Goal: Share content

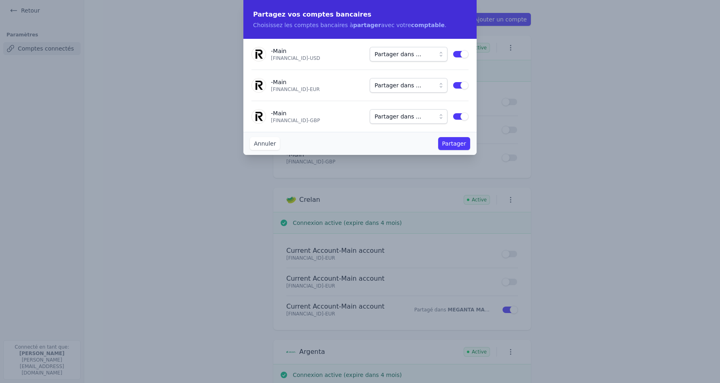
drag, startPoint x: 458, startPoint y: 144, endPoint x: 357, endPoint y: 147, distance: 100.9
click at [357, 147] on div "Annuler Partager" at bounding box center [359, 143] width 233 height 23
click at [393, 57] on span "Partager dans ..." at bounding box center [398, 54] width 47 height 10
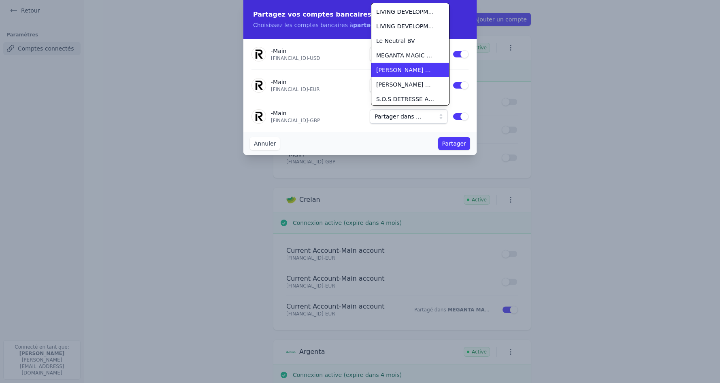
scroll to position [131, 0]
click at [406, 44] on li "Le Neutral BV" at bounding box center [410, 39] width 78 height 15
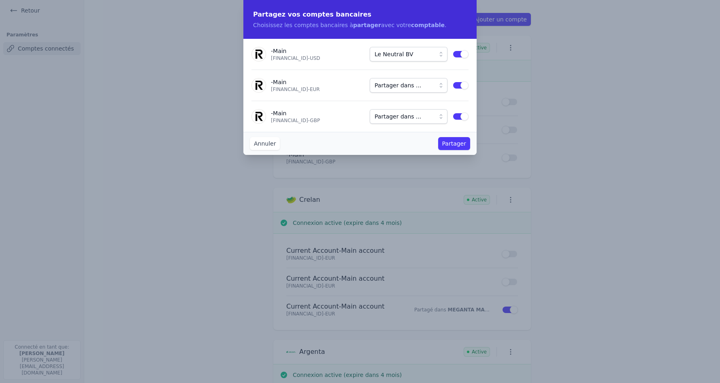
click at [435, 84] on button "Partager dans ..." at bounding box center [409, 85] width 78 height 15
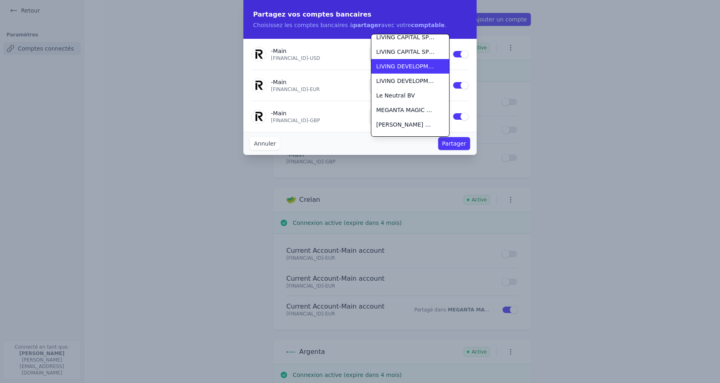
scroll to position [107, 0]
click at [403, 97] on span "Le Neutral BV" at bounding box center [395, 95] width 39 height 8
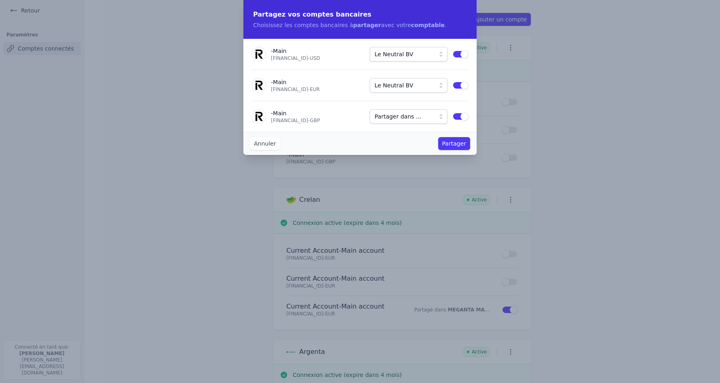
click at [405, 118] on span "Partager dans ..." at bounding box center [398, 117] width 47 height 10
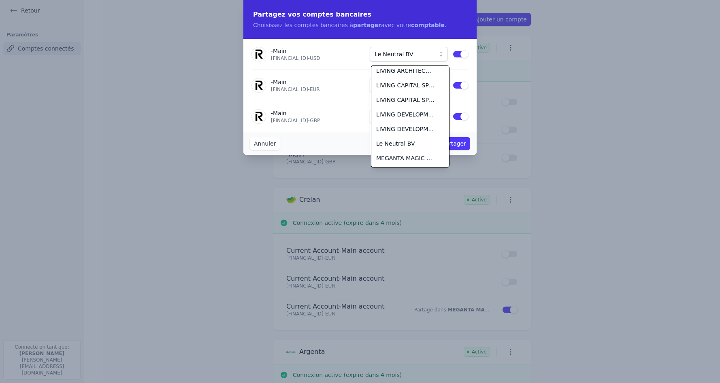
scroll to position [92, 0]
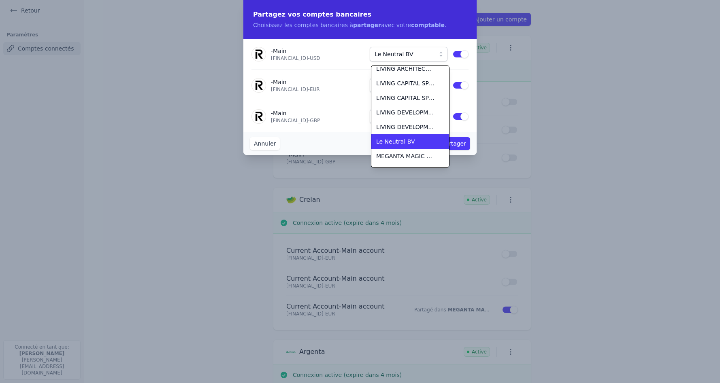
click at [400, 145] on span "Le Neutral BV" at bounding box center [395, 142] width 39 height 8
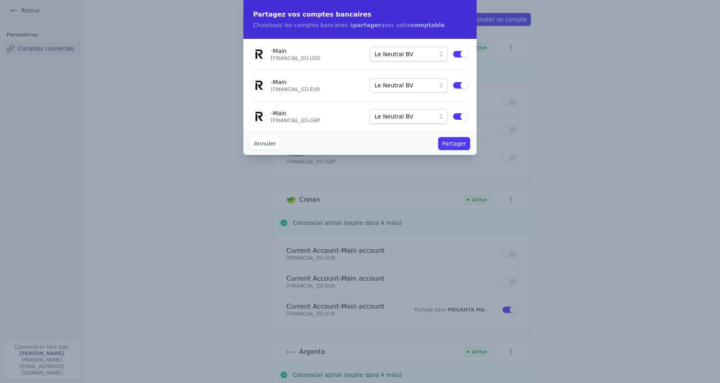
click at [465, 145] on button "Partager" at bounding box center [454, 143] width 32 height 13
